Goal: Transaction & Acquisition: Purchase product/service

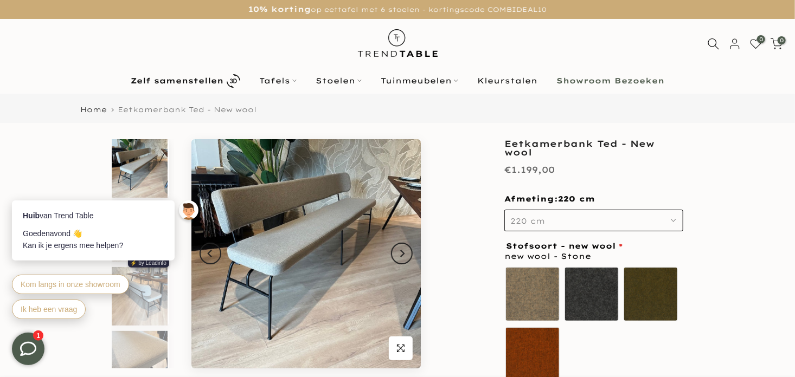
click at [662, 217] on button "220 cm" at bounding box center [593, 221] width 179 height 22
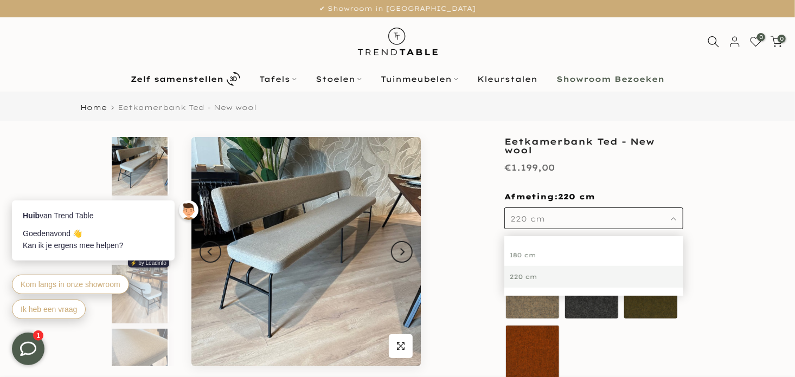
click at [534, 253] on div "180 cm" at bounding box center [593, 256] width 179 height 22
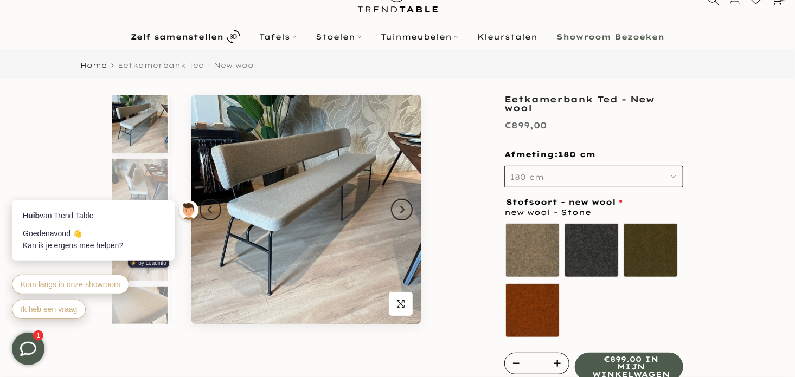
scroll to position [54, 0]
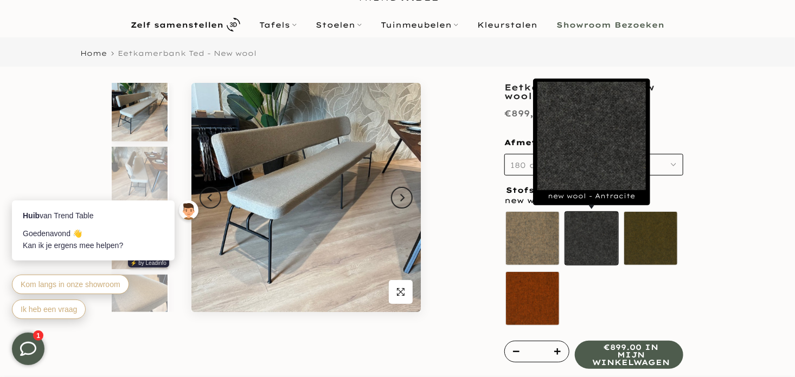
click at [583, 238] on label "new wool - Antracite" at bounding box center [592, 239] width 54 height 54
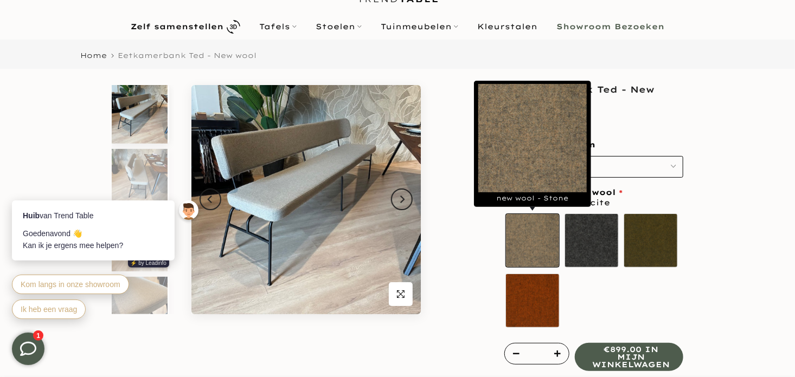
scroll to position [56, 0]
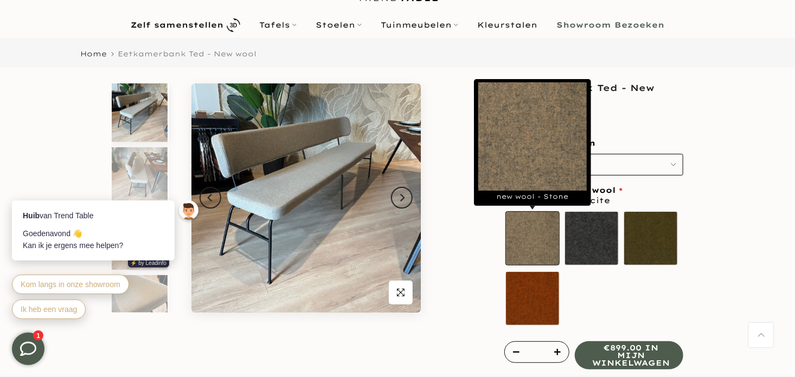
click at [534, 236] on label "new wool - Stone" at bounding box center [532, 239] width 54 height 54
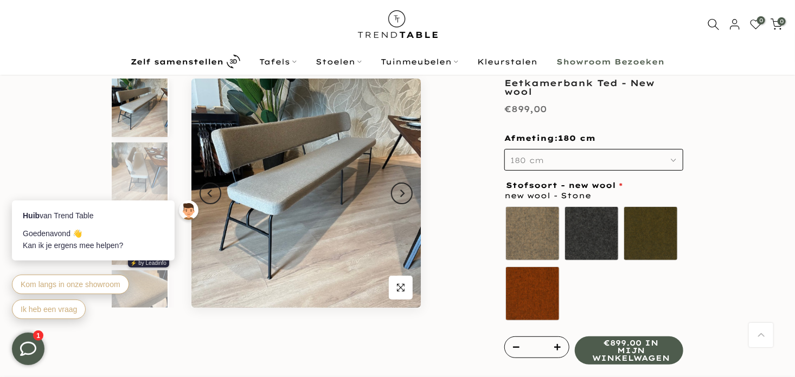
scroll to position [0, 0]
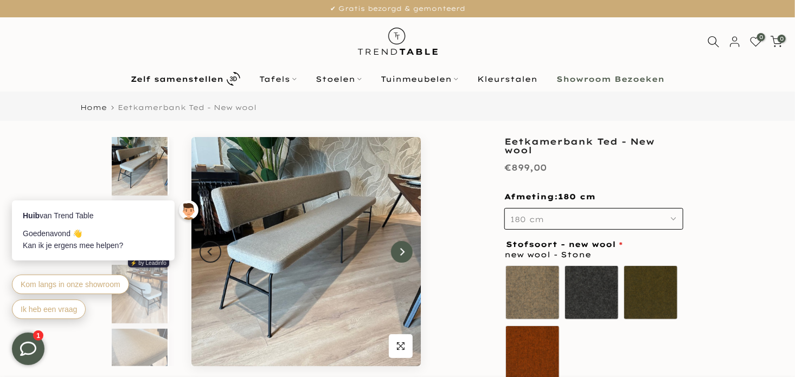
click at [400, 248] on icon "Next" at bounding box center [402, 252] width 8 height 9
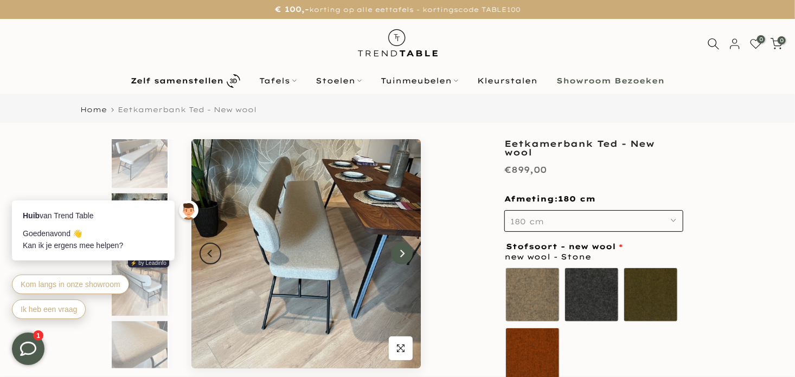
click at [401, 250] on icon "Next" at bounding box center [402, 253] width 8 height 9
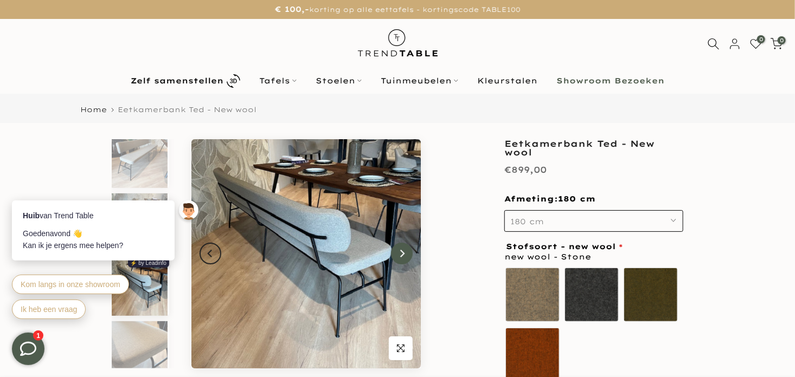
scroll to position [74, 0]
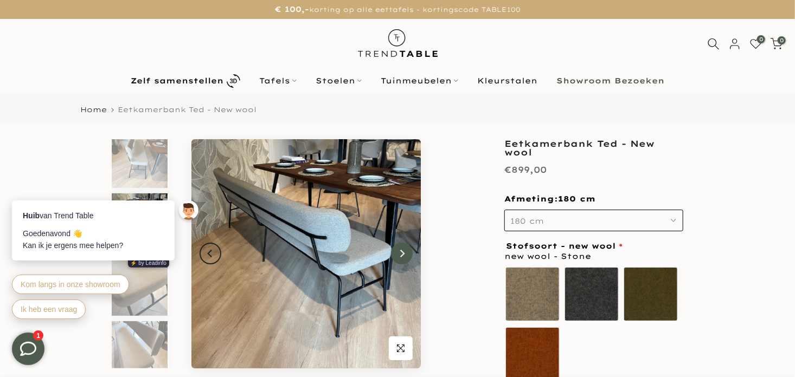
click at [401, 250] on icon "Next" at bounding box center [402, 253] width 8 height 9
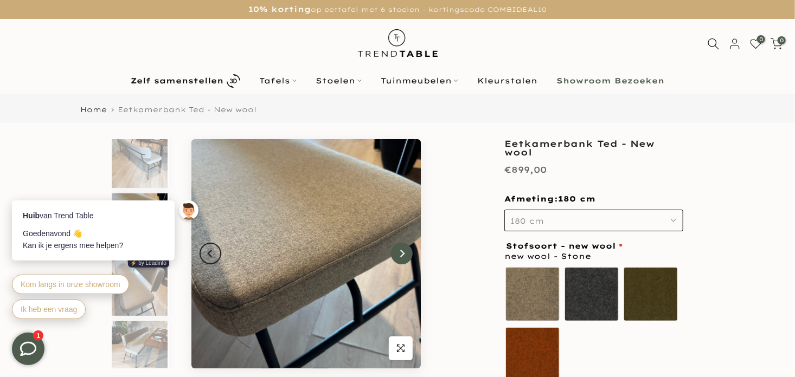
click at [401, 250] on icon "Next" at bounding box center [402, 253] width 8 height 9
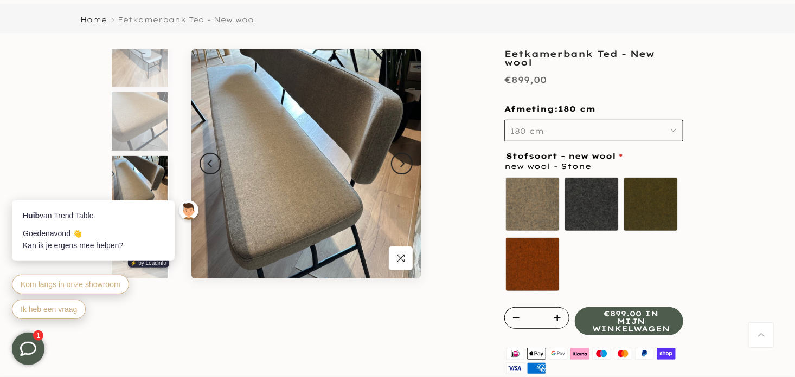
scroll to position [0, 0]
